Goal: Information Seeking & Learning: Learn about a topic

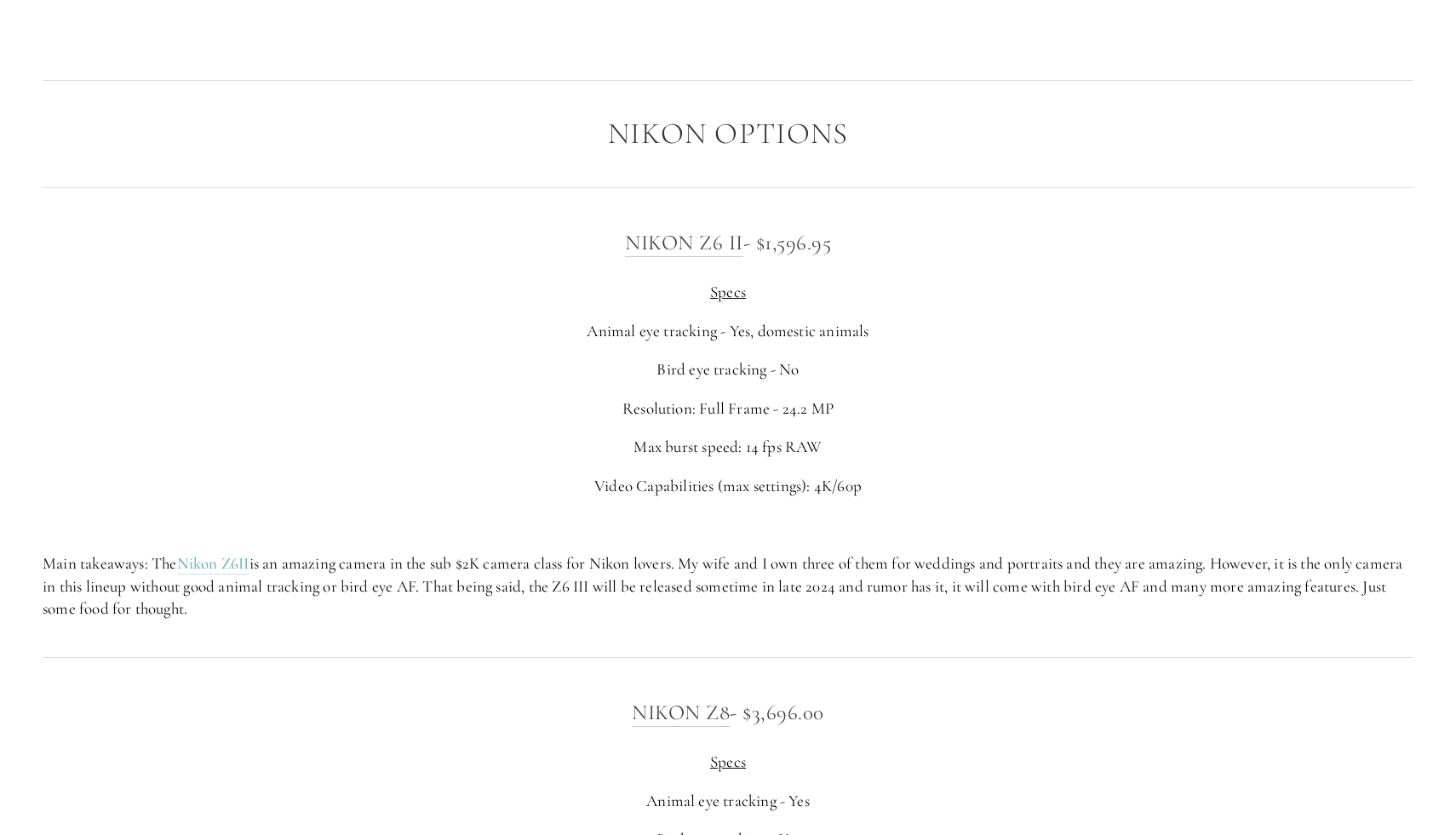
scroll to position [2811, 0]
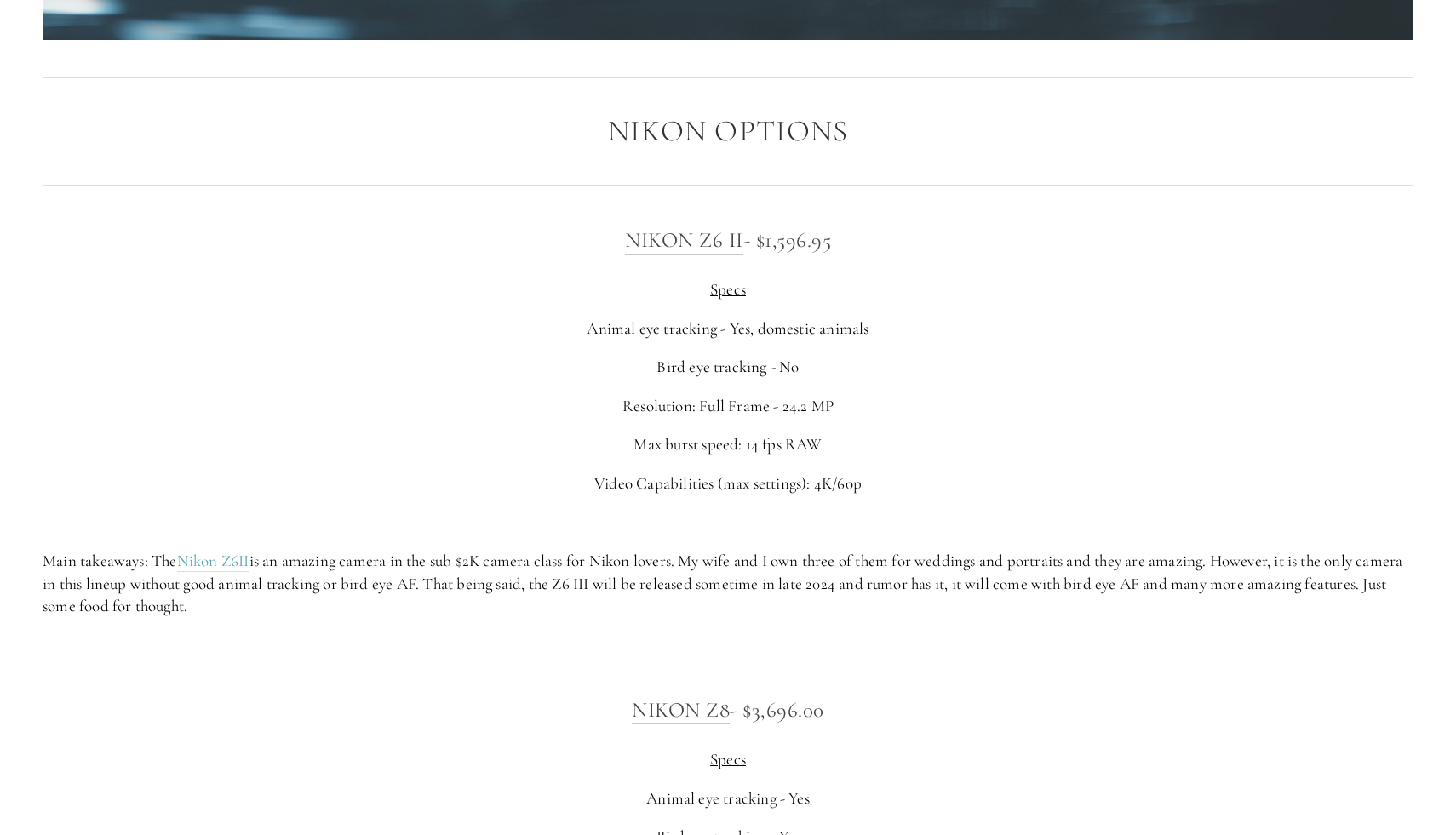
drag, startPoint x: 438, startPoint y: 494, endPoint x: 675, endPoint y: 616, distance: 266.6
click at [675, 616] on div "Nikon Z6 II - $1,596.95 Specs Animal eye tracking - Yes, domestic animals Bird …" at bounding box center [727, 420] width 1370 height 395
click at [687, 615] on p "Main takeaways: The Nikon Z6II is an amazing camera in the sub $2K camera class…" at bounding box center [727, 584] width 1370 height 68
drag, startPoint x: 604, startPoint y: 558, endPoint x: 836, endPoint y: 614, distance: 238.7
click at [839, 615] on p "Main takeaways: The Nikon Z6II is an amazing camera in the sub $2K camera class…" at bounding box center [727, 584] width 1370 height 68
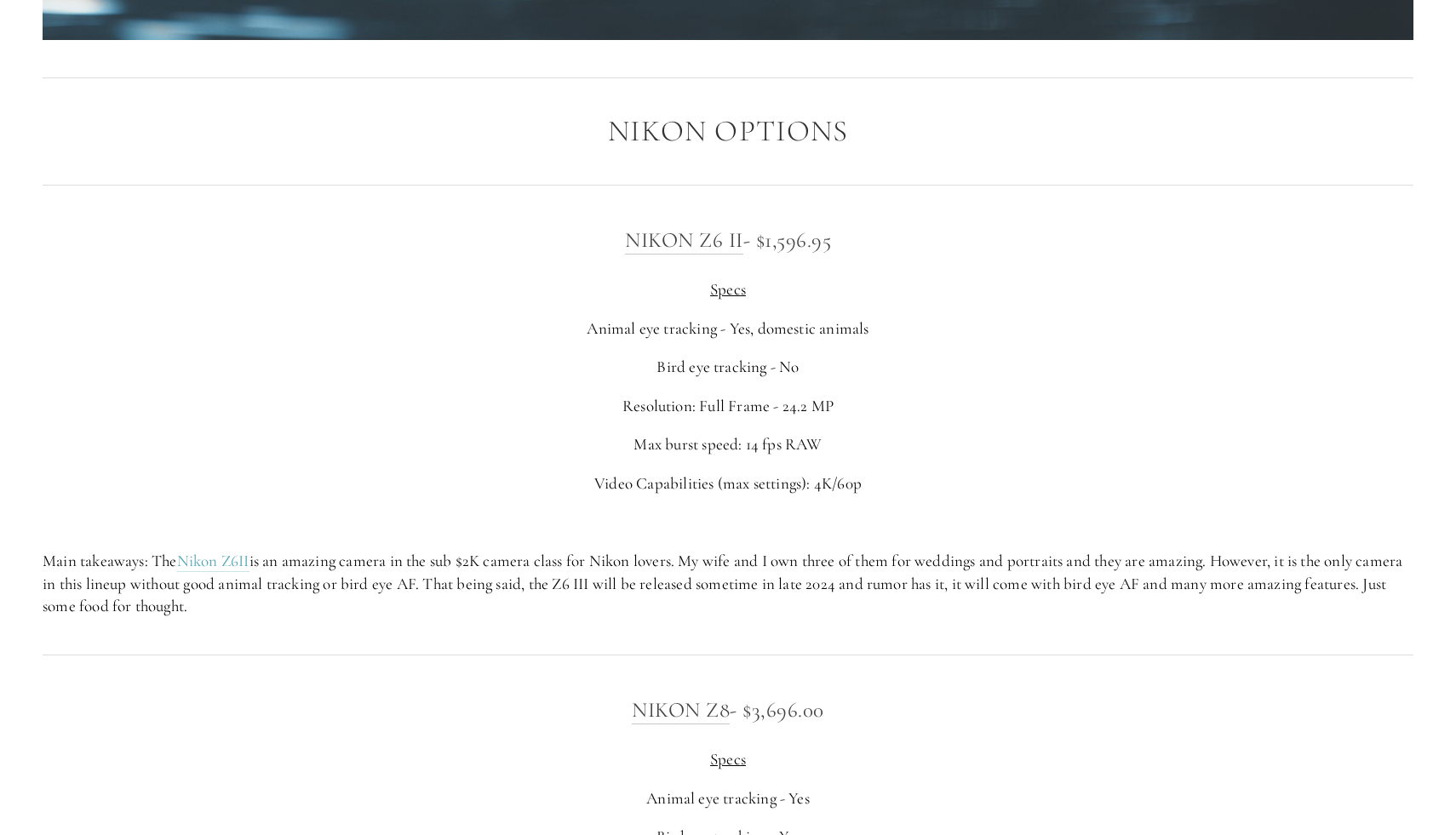
click at [904, 615] on p "Main takeaways: The Nikon Z6II is an amazing camera in the sub $2K camera class…" at bounding box center [727, 584] width 1370 height 68
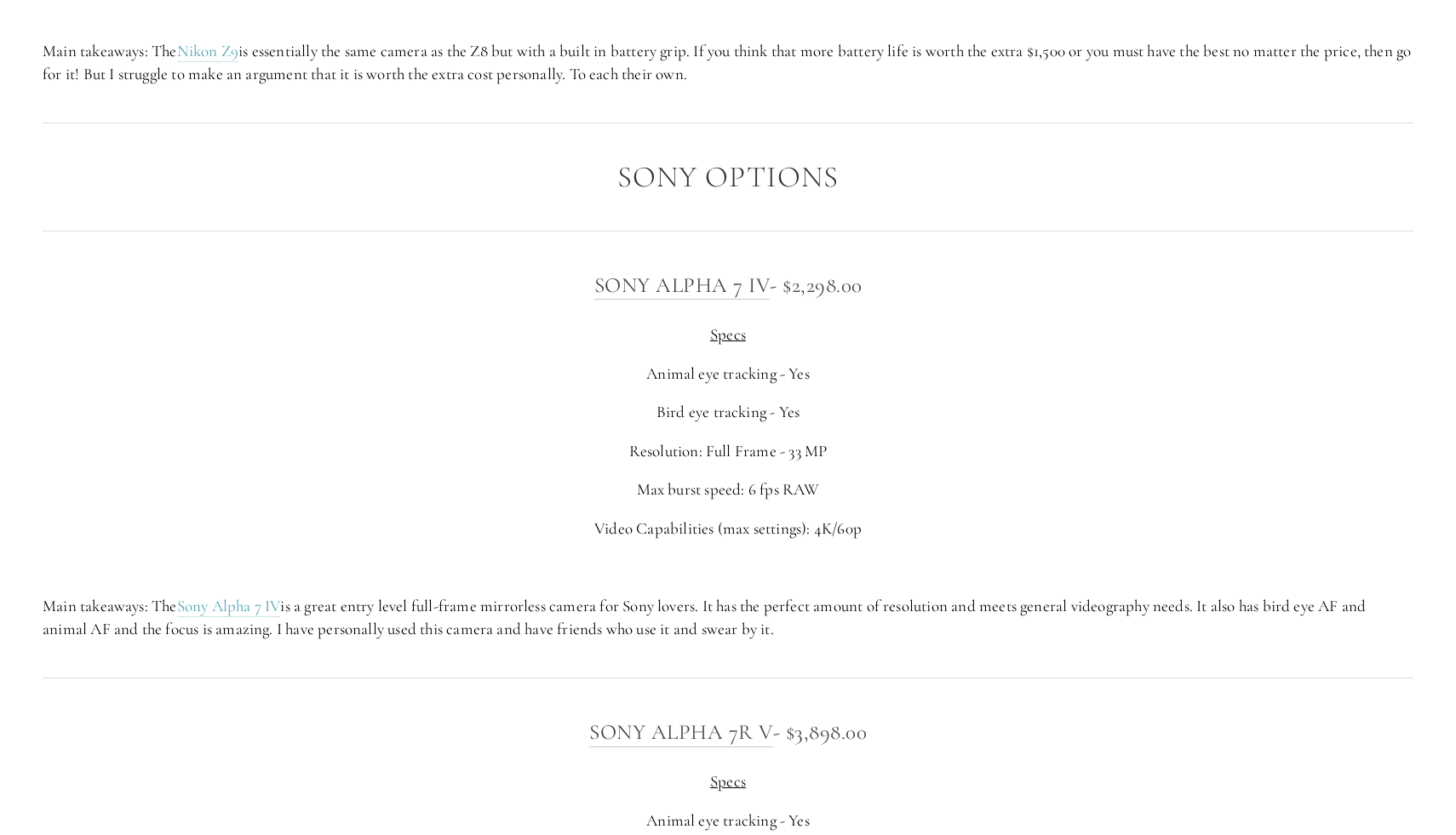
scroll to position [4249, 0]
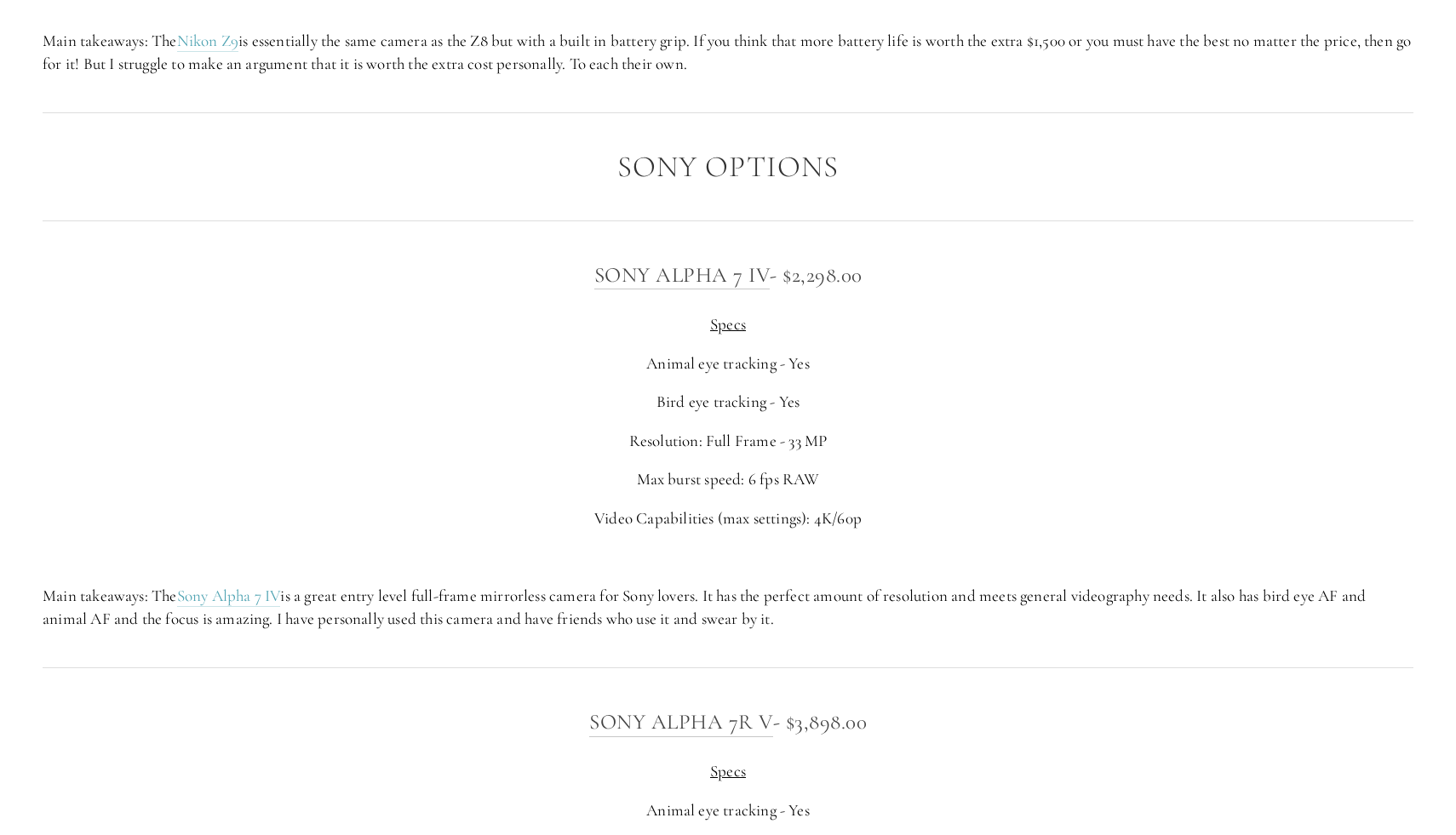
drag, startPoint x: 982, startPoint y: 491, endPoint x: 951, endPoint y: 637, distance: 149.3
click at [950, 637] on div "Sony Alpha 7 IV - $2,298.00 Specs Animal eye tracking - Yes Bird eye tracking -…" at bounding box center [728, 444] width 1399 height 401
click at [958, 637] on div "Sony Alpha 7 IV - $2,298.00 Specs Animal eye tracking - Yes Bird eye tracking -…" at bounding box center [728, 444] width 1399 height 401
drag, startPoint x: 958, startPoint y: 637, endPoint x: 989, endPoint y: 453, distance: 186.6
click at [989, 452] on div "Sony Alpha 7 IV - $2,298.00 Specs Animal eye tracking - Yes Bird eye tracking -…" at bounding box center [728, 444] width 1399 height 401
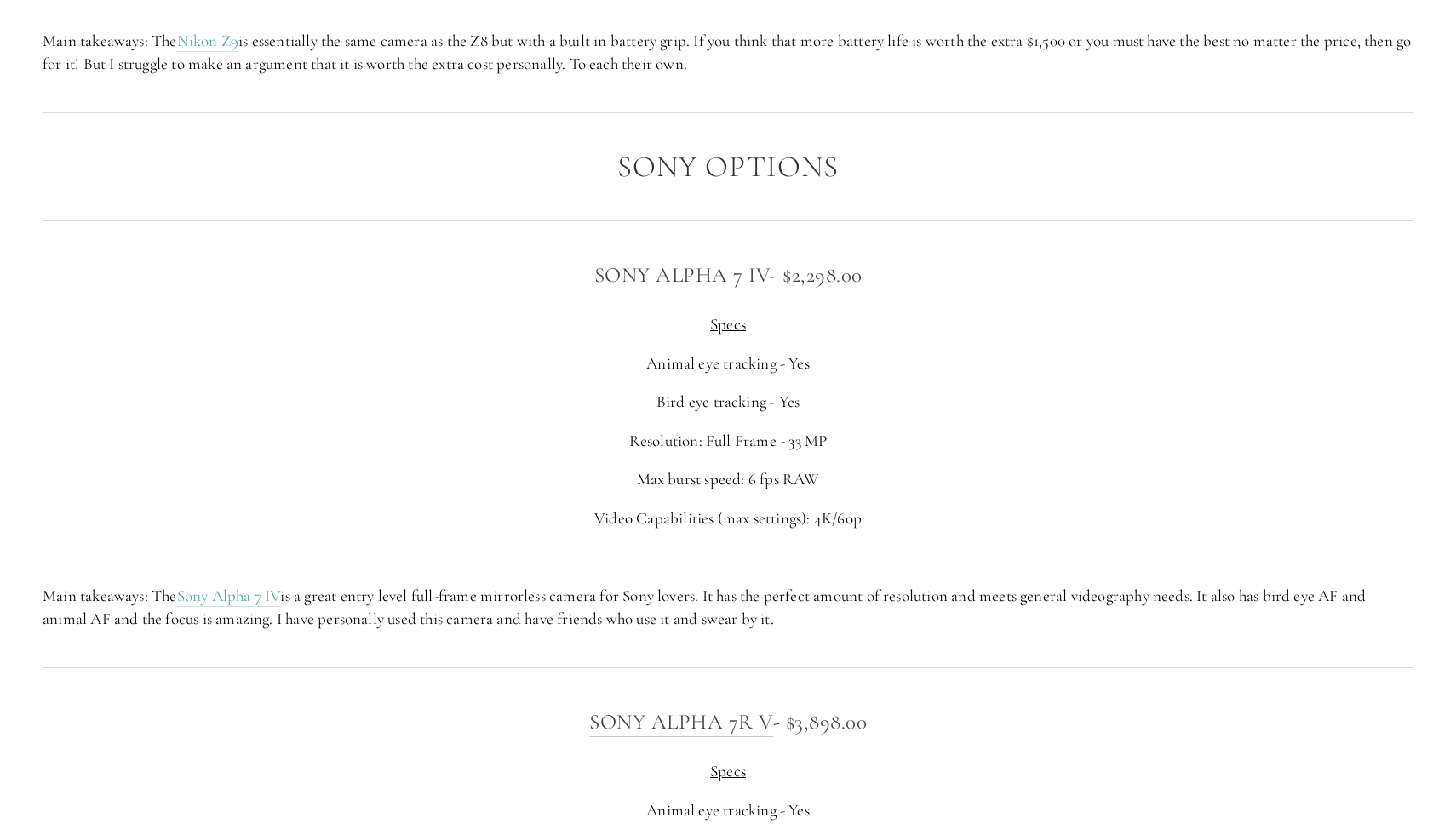
click at [989, 453] on div "Sony Alpha 7 IV - $2,298.00 Specs Animal eye tracking - Yes Bird eye tracking -…" at bounding box center [727, 444] width 1370 height 372
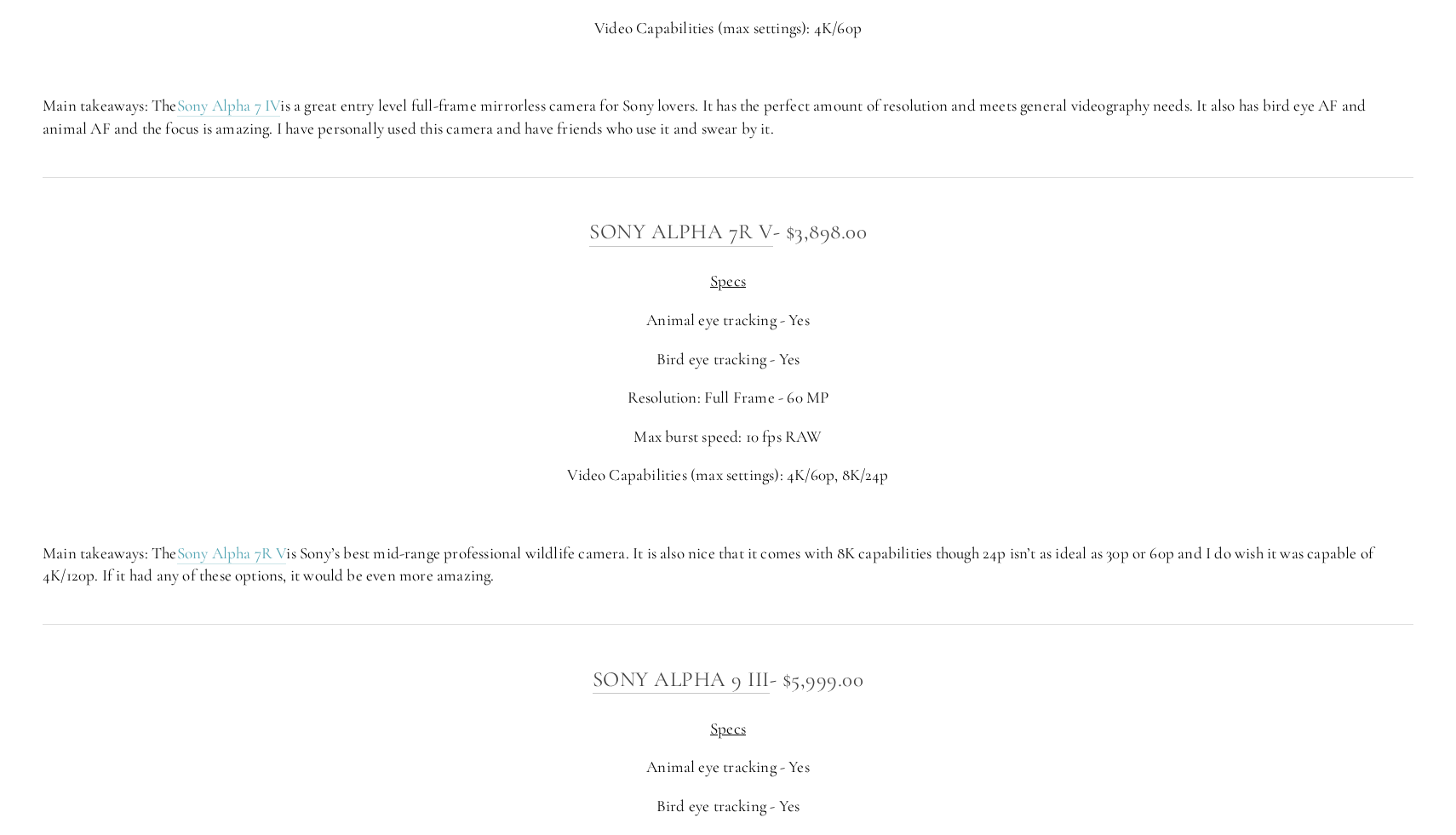
scroll to position [4744, 0]
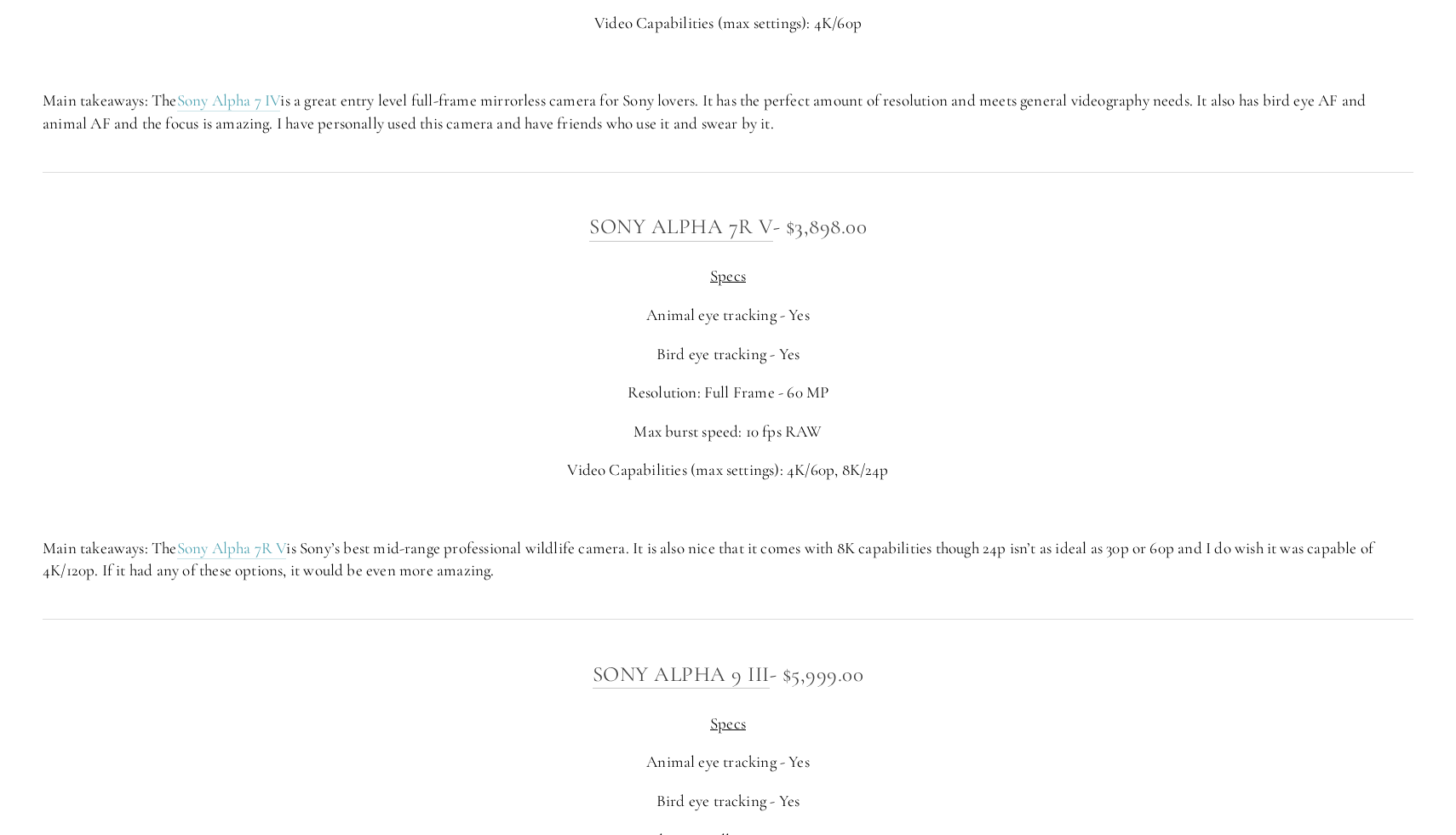
drag, startPoint x: 990, startPoint y: 452, endPoint x: 928, endPoint y: 569, distance: 132.4
click at [928, 569] on div "Sony Alpha 7R V - $3,898.00 Specs Animal eye tracking - Yes Bird eye tracking -…" at bounding box center [727, 396] width 1370 height 372
click at [928, 569] on p "Main takeaways: The Sony Alpha 7R V is Sony’s best mid-range professional wildl…" at bounding box center [727, 560] width 1370 height 45
drag, startPoint x: 937, startPoint y: 580, endPoint x: 1057, endPoint y: 524, distance: 132.4
click at [1057, 524] on div "Sony Alpha 7R V - $3,898.00 Specs Animal eye tracking - Yes Bird eye tracking -…" at bounding box center [727, 396] width 1370 height 372
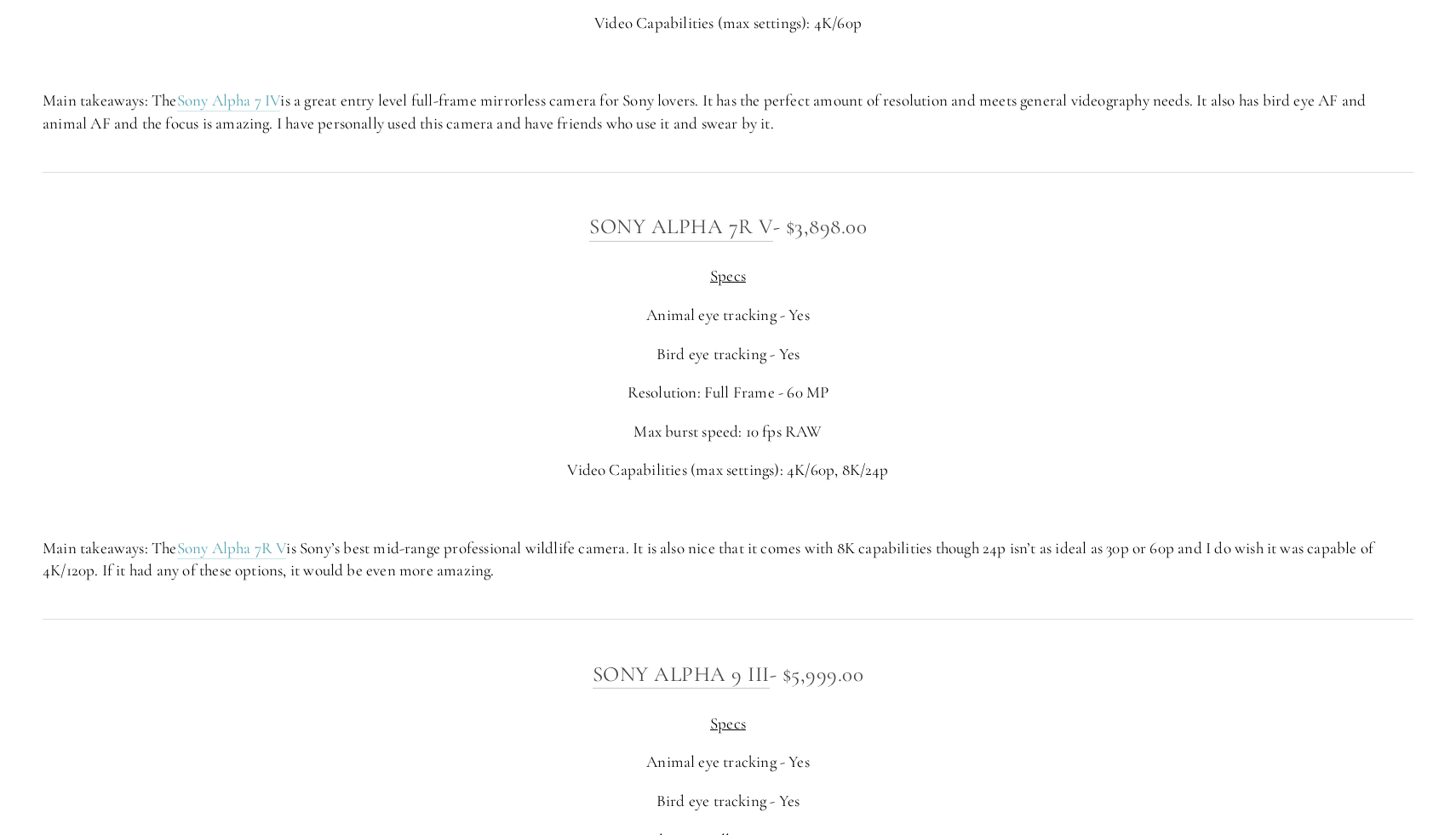
click at [1057, 524] on div "Sony Alpha 7R V - $3,898.00 Specs Animal eye tracking - Yes Bird eye tracking -…" at bounding box center [727, 396] width 1370 height 372
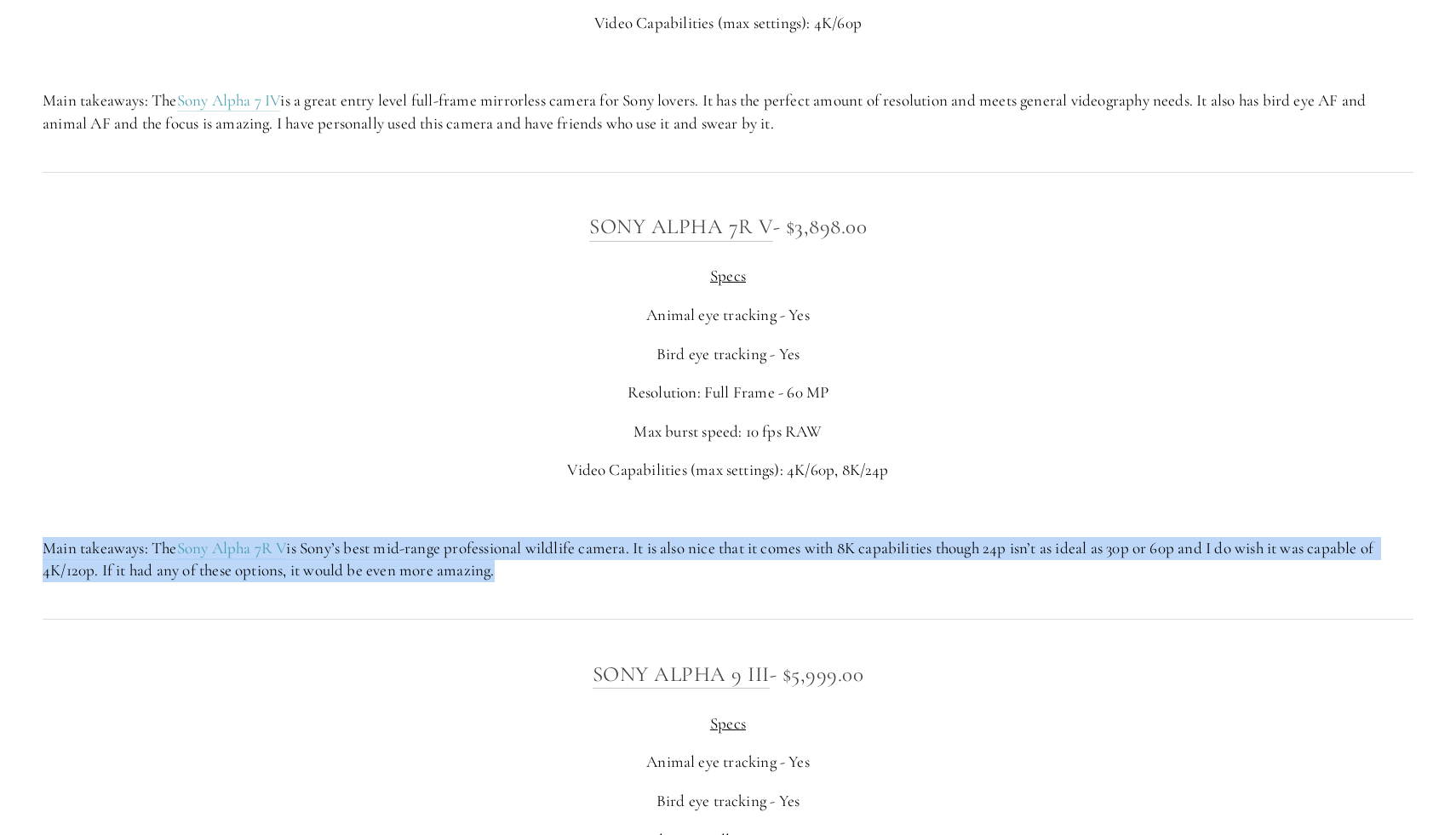
drag, startPoint x: 1057, startPoint y: 488, endPoint x: 1016, endPoint y: 594, distance: 113.7
click at [1016, 594] on div "Sony Alpha 7R V - $3,898.00 Specs Animal eye tracking - Yes Bird eye tracking -…" at bounding box center [728, 395] width 1399 height 401
drag, startPoint x: 1016, startPoint y: 600, endPoint x: 1033, endPoint y: 487, distance: 114.3
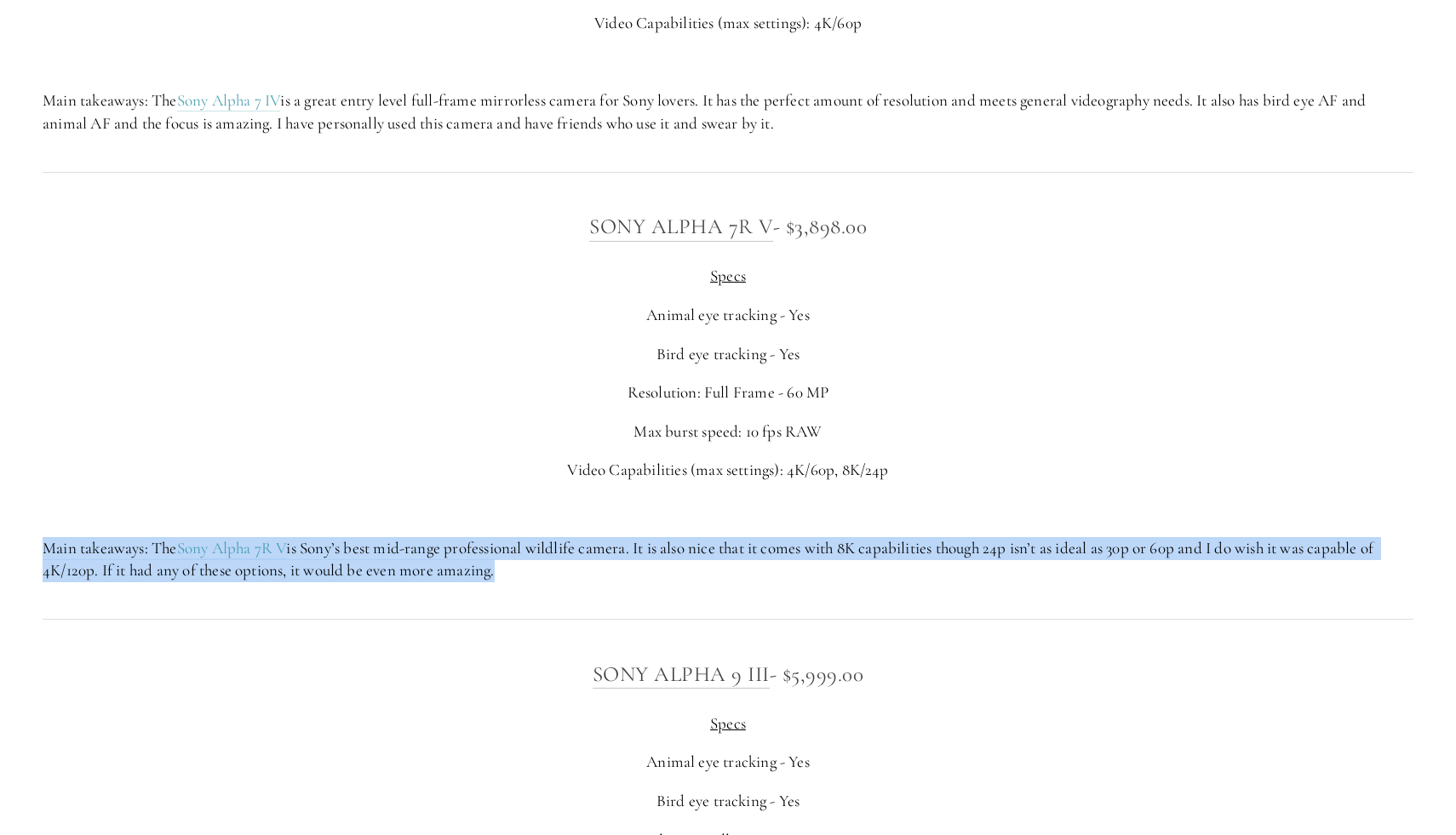
click at [1033, 487] on div "Sony Alpha 7R V - $3,898.00 Specs Animal eye tracking - Yes Bird eye tracking -…" at bounding box center [727, 396] width 1370 height 372
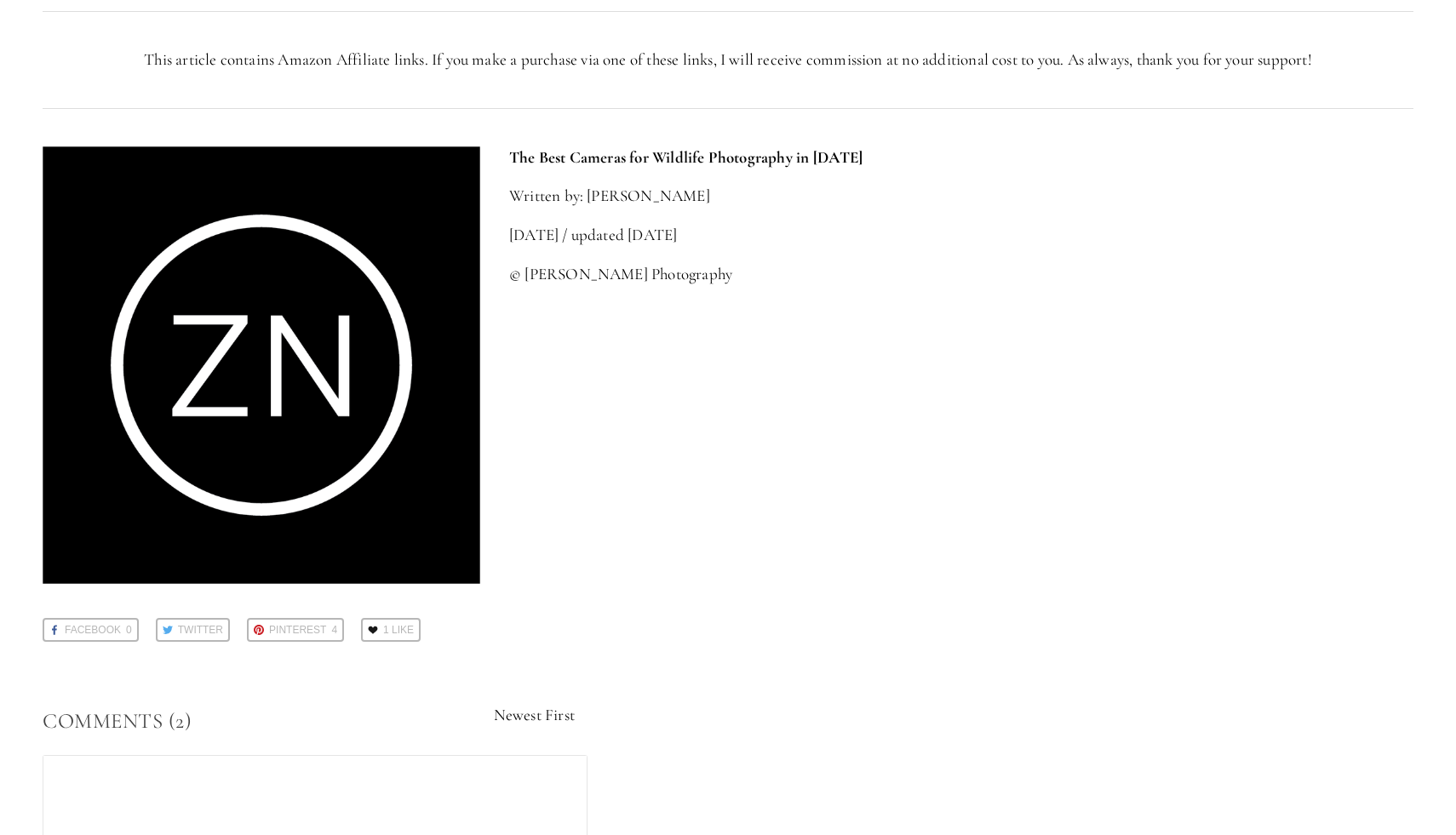
scroll to position [7701, 0]
